Goal: Information Seeking & Learning: Understand process/instructions

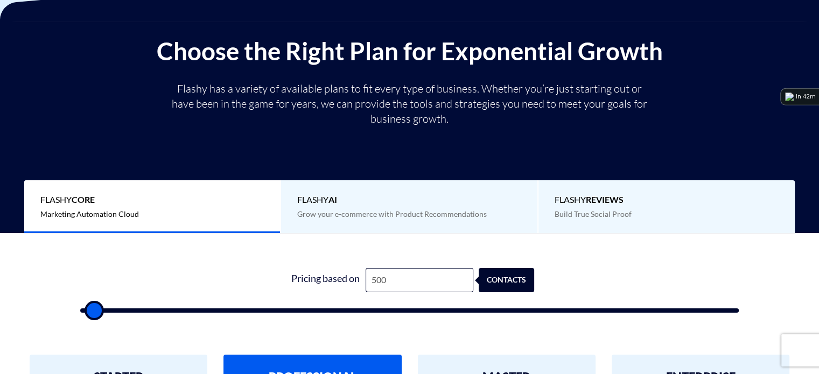
type input "2"
type input "500"
type input "28"
type input "500"
type input "280"
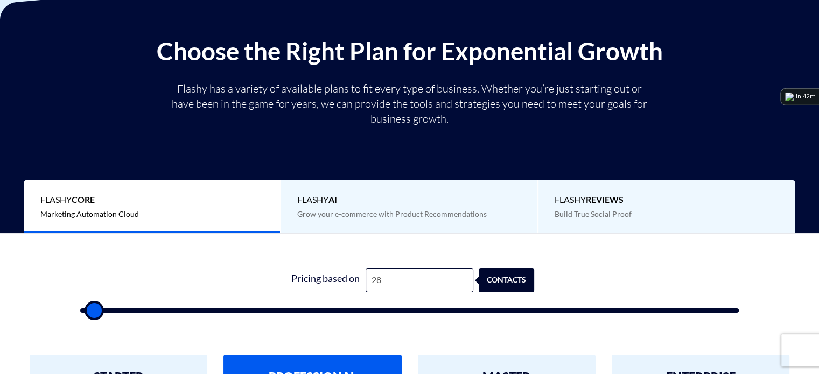
type input "500"
type input "2,800"
type input "3000"
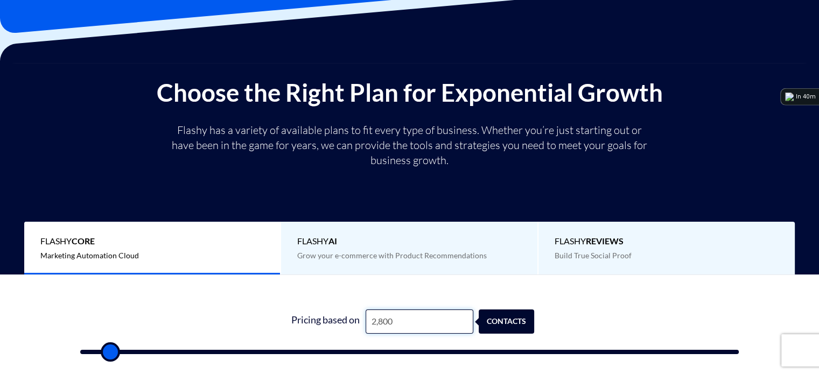
scroll to position [114, 0]
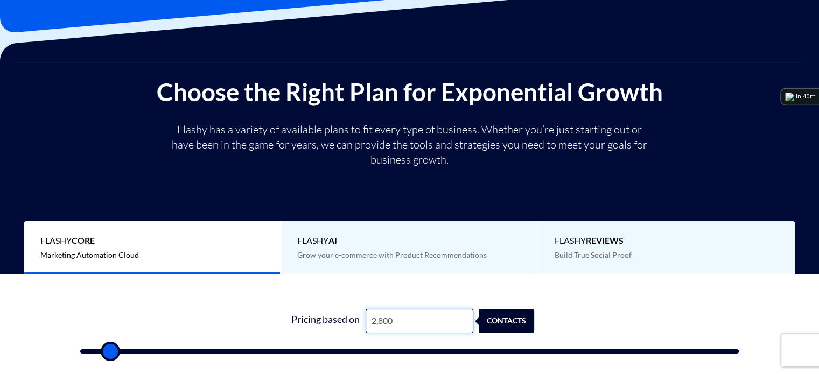
click at [395, 317] on input "2,800" at bounding box center [420, 321] width 108 height 24
type input "2"
type input "500"
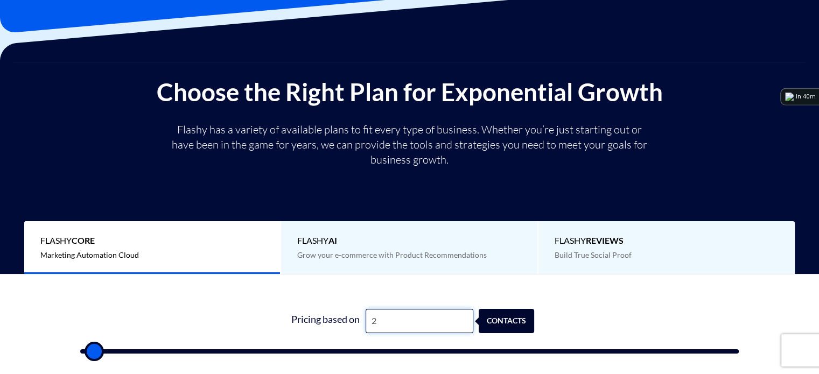
type input "20"
type input "500"
type input "200"
type input "500"
type input "2,000"
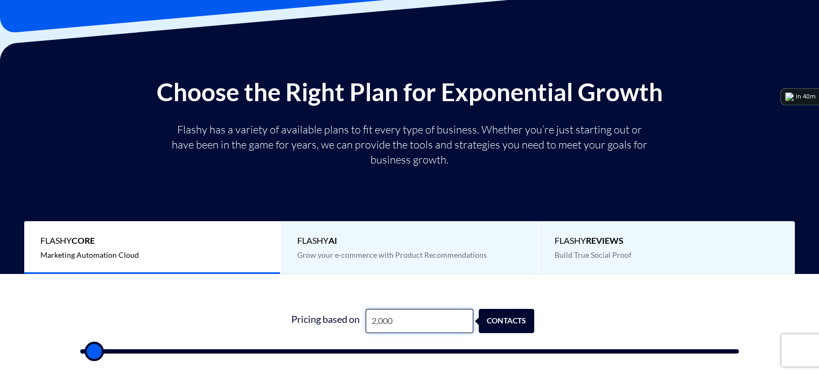
type input "2000"
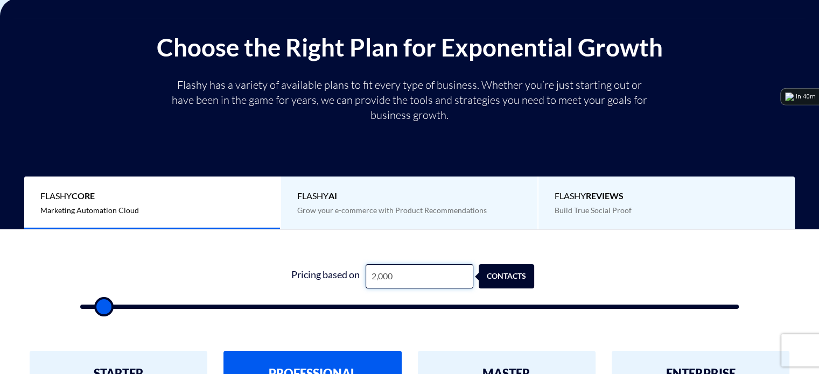
scroll to position [0, 0]
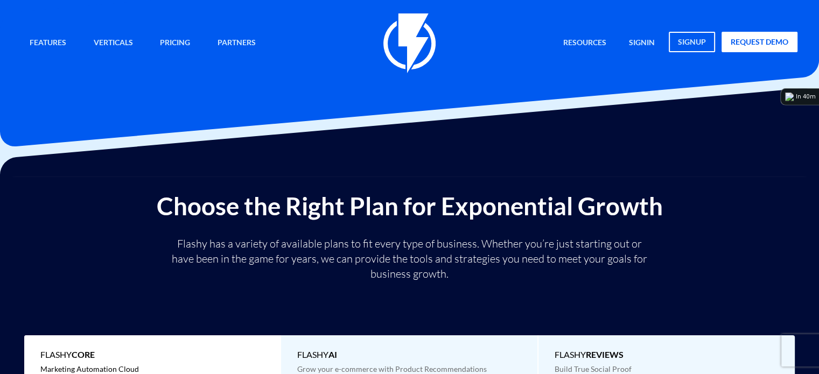
type input "2,000"
